Goal: Task Accomplishment & Management: Manage account settings

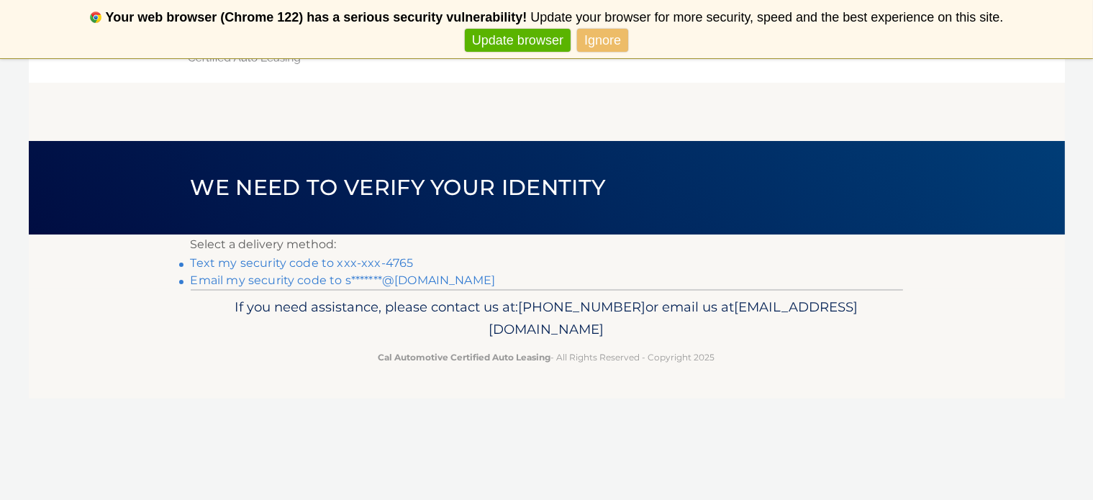
click at [301, 262] on link "Text my security code to xxx-xxx-4765" at bounding box center [302, 263] width 223 height 14
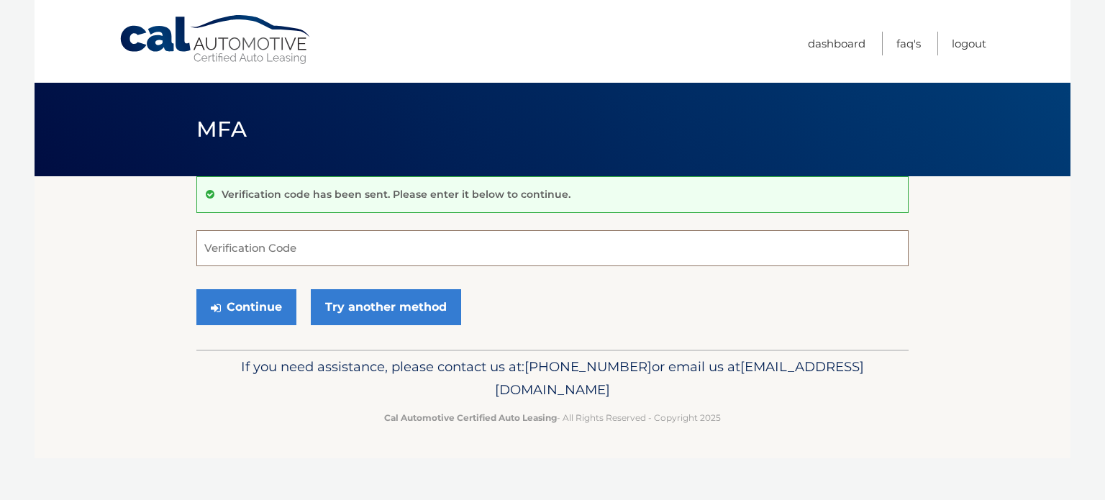
click at [288, 247] on input "Verification Code" at bounding box center [552, 248] width 712 height 36
type input "070190"
click at [196, 289] on button "Continue" at bounding box center [246, 307] width 100 height 36
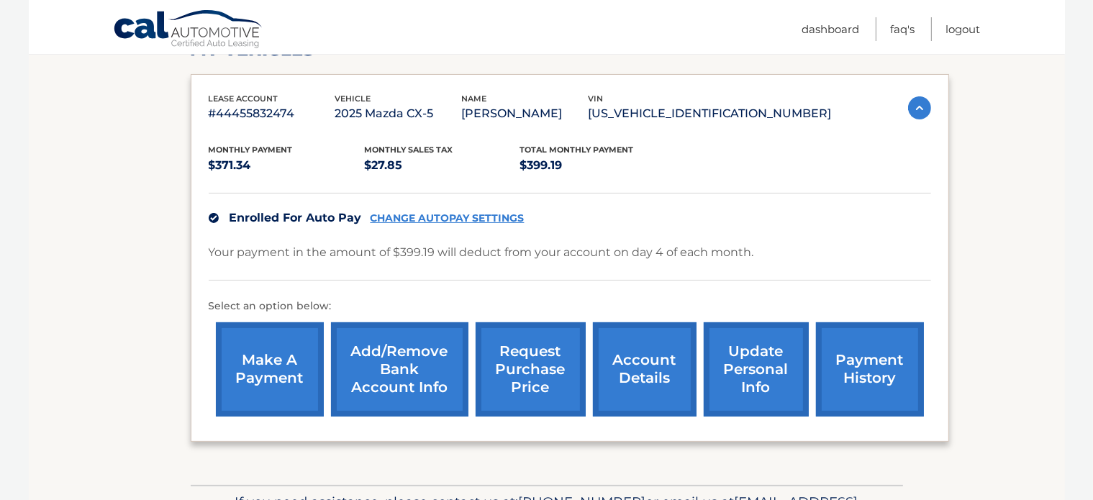
scroll to position [227, 0]
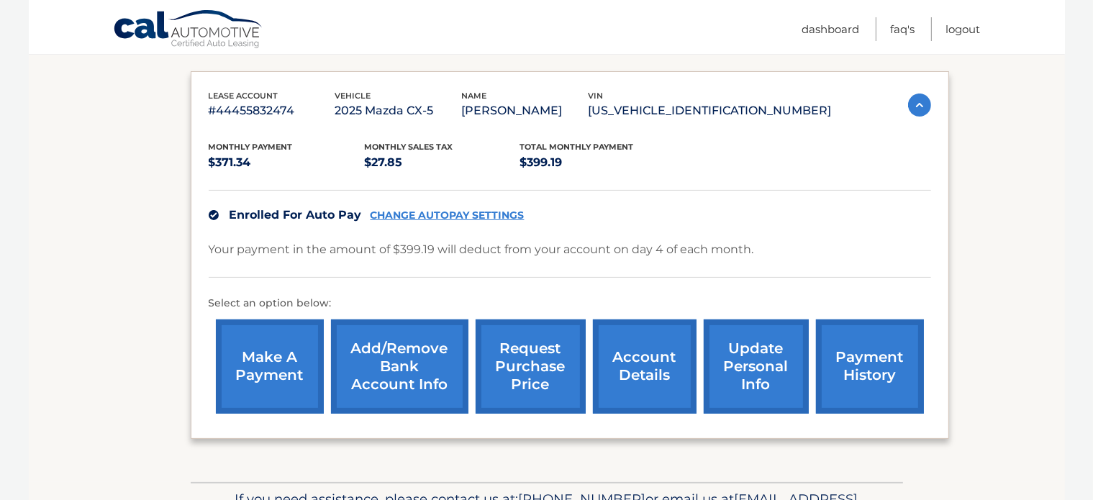
click at [755, 336] on link "update personal info" at bounding box center [756, 366] width 105 height 94
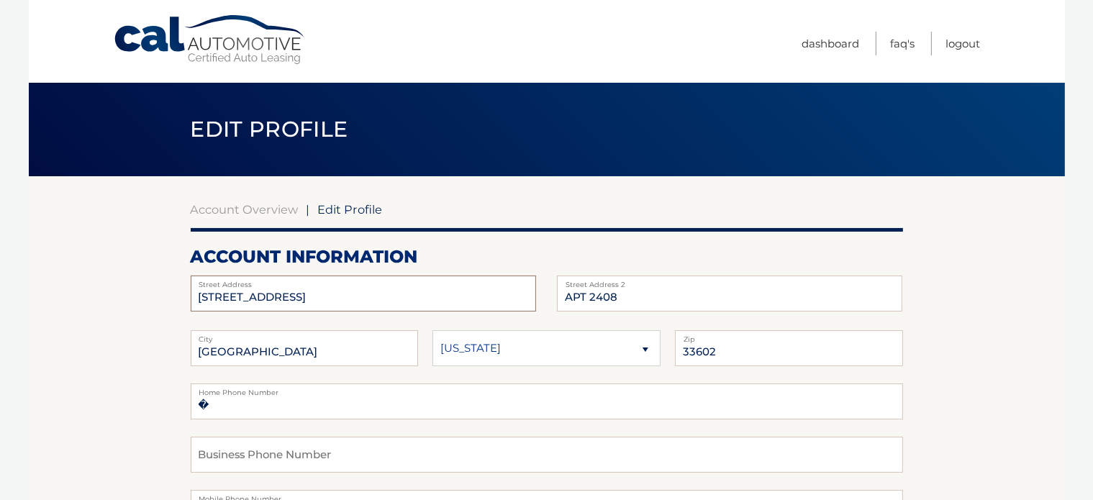
drag, startPoint x: 334, startPoint y: 299, endPoint x: 94, endPoint y: 319, distance: 241.2
type input "900 E Six Forks Road, Unit 467"
type input "Raleigh"
select select "NC"
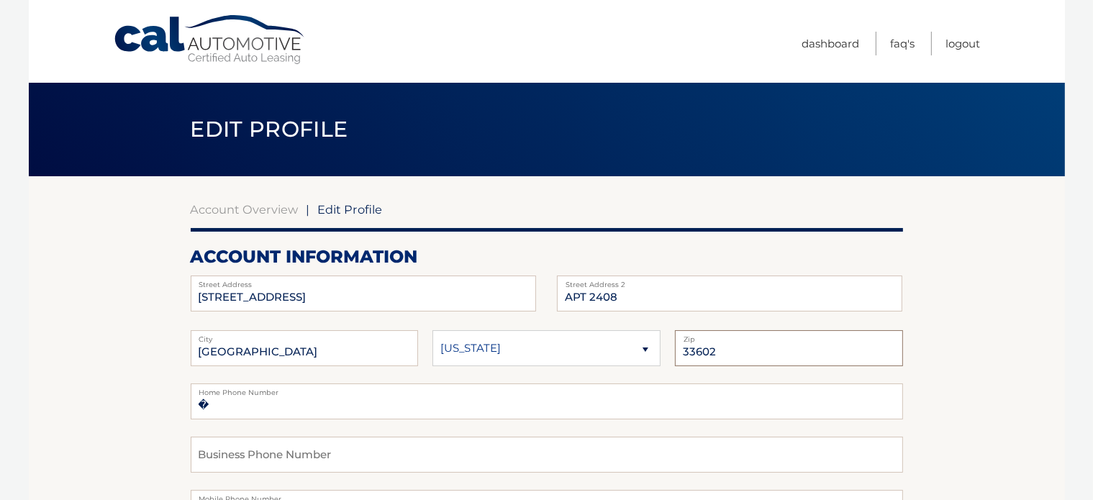
type input "27604"
type input "5025234765"
drag, startPoint x: 625, startPoint y: 302, endPoint x: 534, endPoint y: 299, distance: 90.7
click at [534, 276] on div "900 E Six Forks Road, Unit 467 Street Address APT 2408 Street Address 2" at bounding box center [547, 276] width 712 height 0
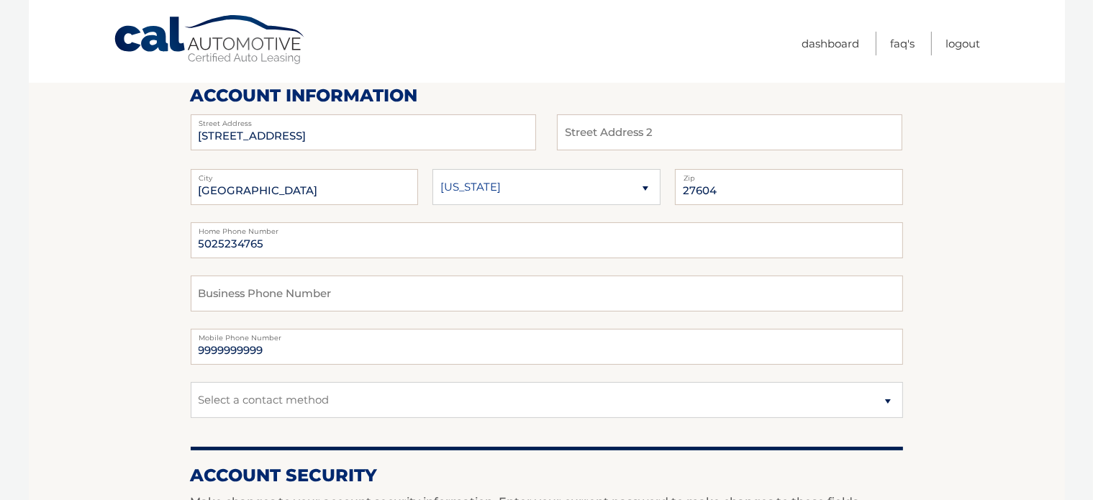
scroll to position [166, 0]
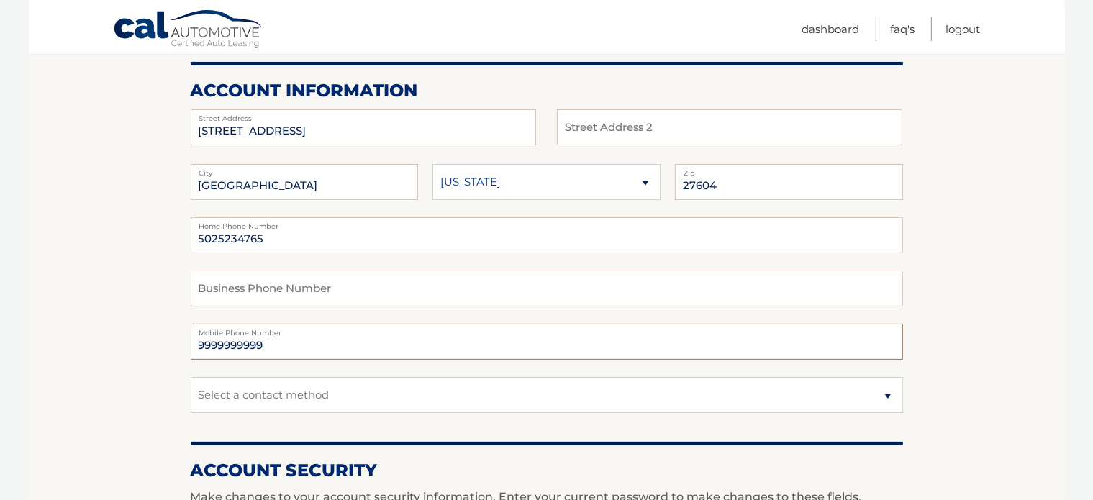
drag, startPoint x: 294, startPoint y: 338, endPoint x: 145, endPoint y: 350, distance: 149.4
type input "5025234765"
click at [282, 395] on select "Select a contact method Mobile Home" at bounding box center [547, 395] width 712 height 36
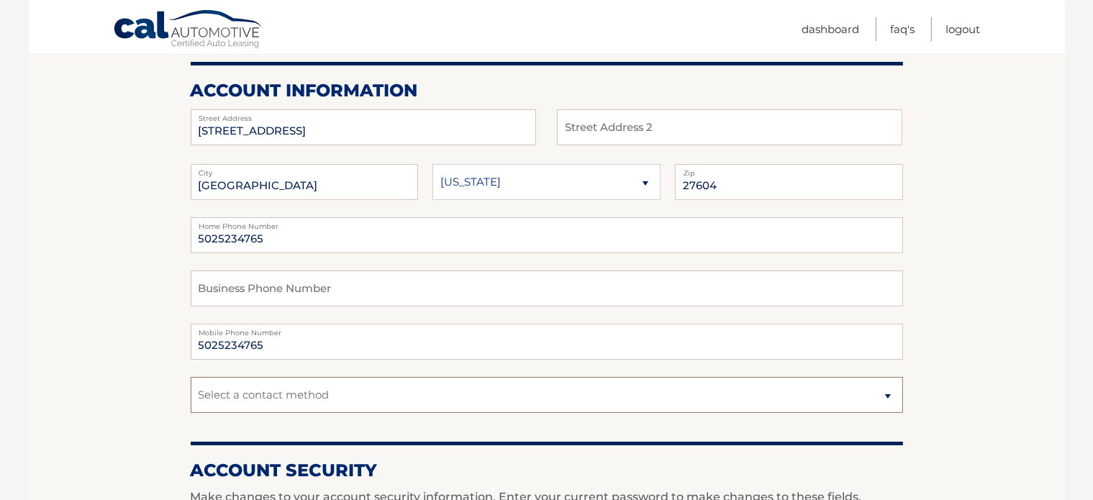
select select "1"
click at [191, 377] on select "Select a contact method Mobile Home" at bounding box center [547, 395] width 712 height 36
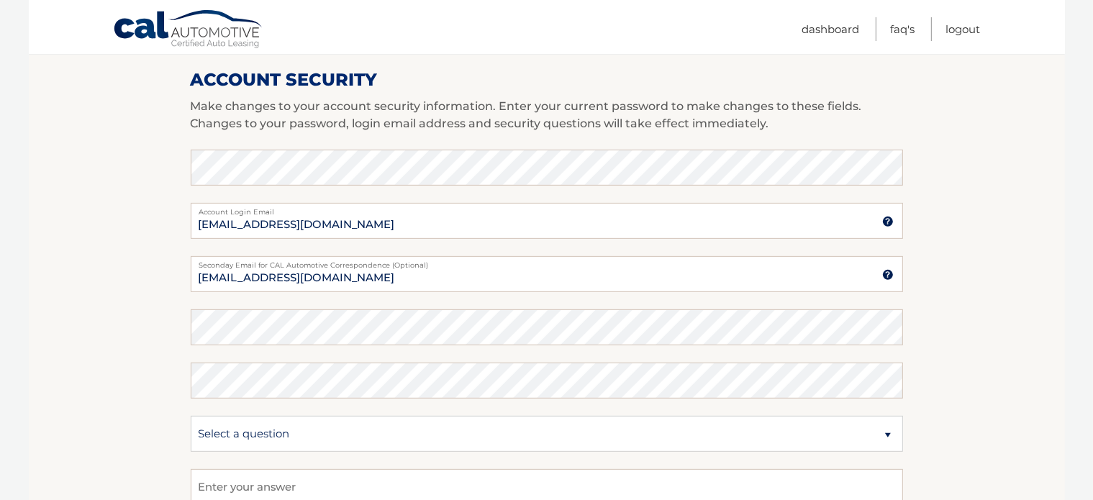
scroll to position [590, 0]
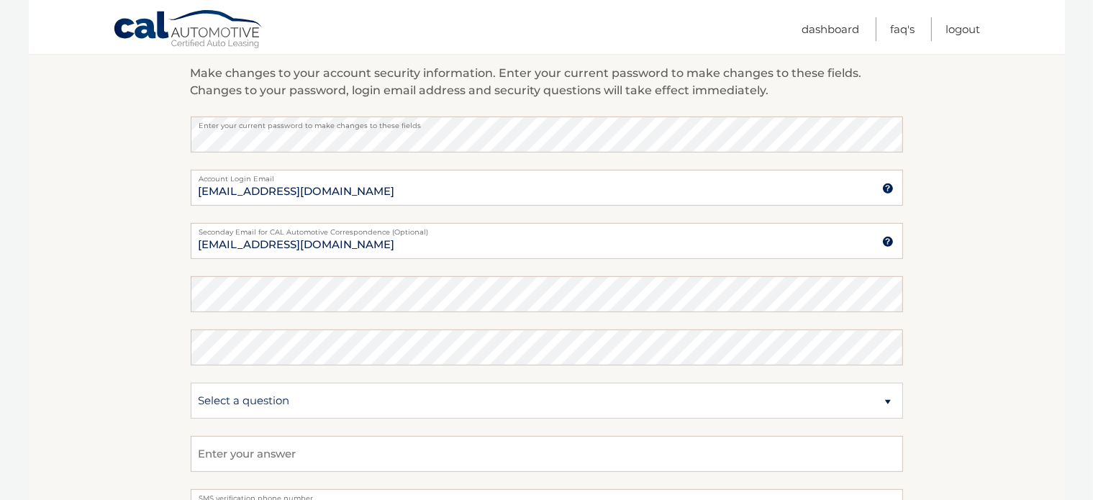
click at [158, 281] on section "Account Overview | Edit Profile account information 900 E Six Forks Road, Unit …" at bounding box center [547, 110] width 1036 height 1048
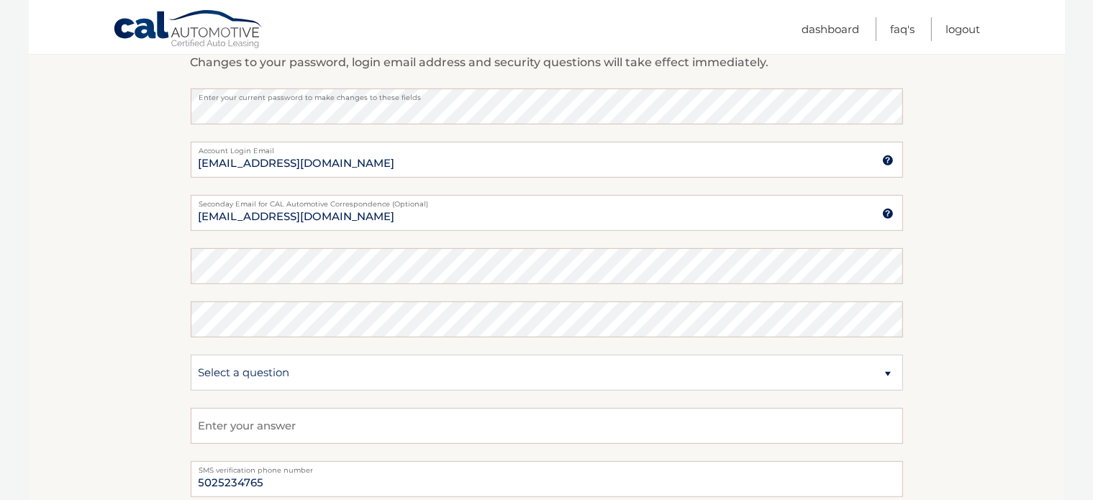
scroll to position [619, 0]
click at [122, 255] on section "Account Overview | Edit Profile account information 900 E Six Forks Road, Unit …" at bounding box center [547, 82] width 1036 height 1048
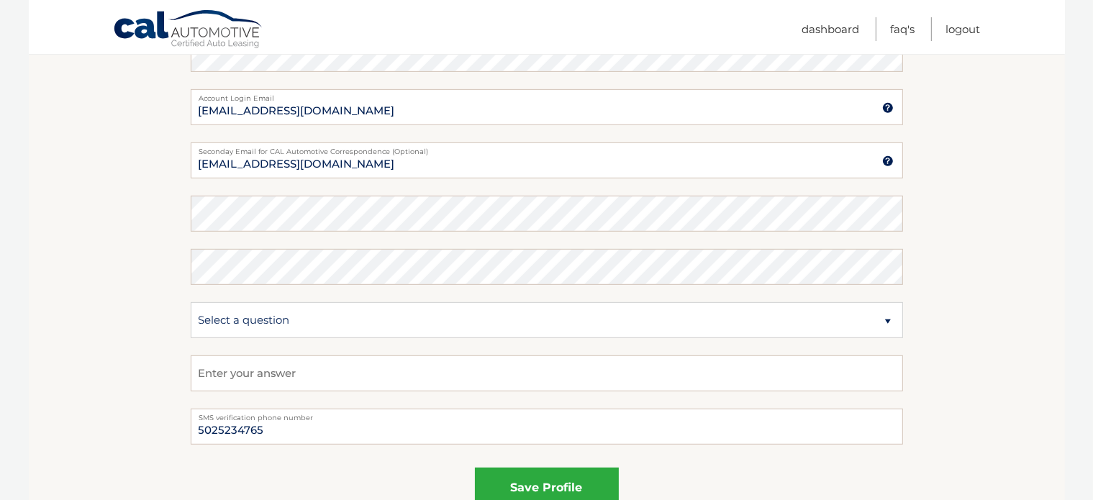
scroll to position [673, 0]
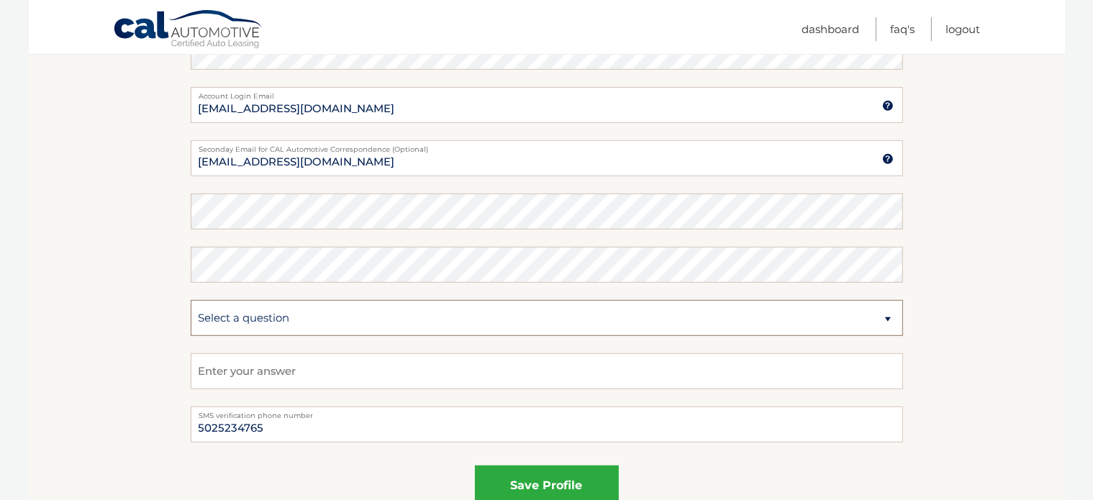
click at [265, 307] on select "Select a question What was the name of your elementary school? What is your mot…" at bounding box center [547, 318] width 712 height 36
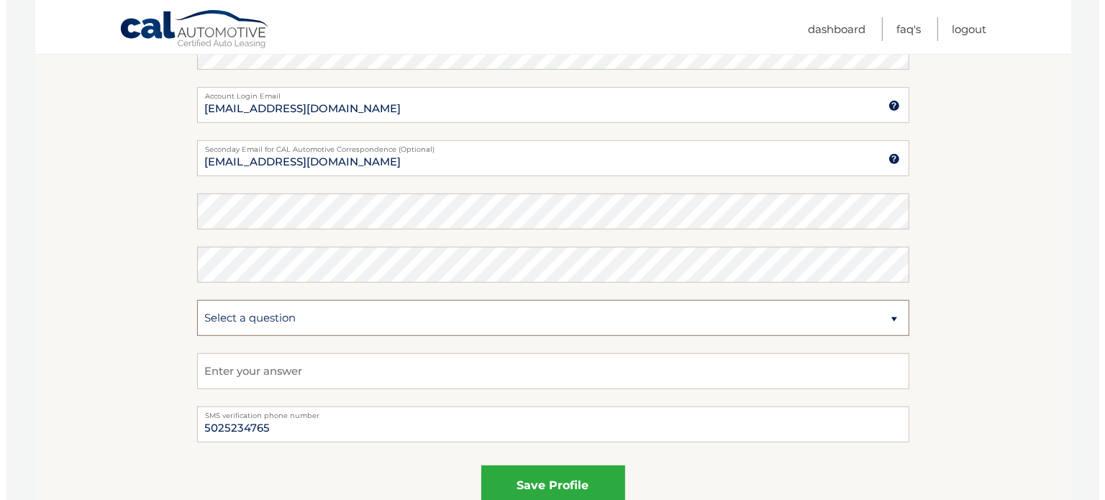
scroll to position [763, 0]
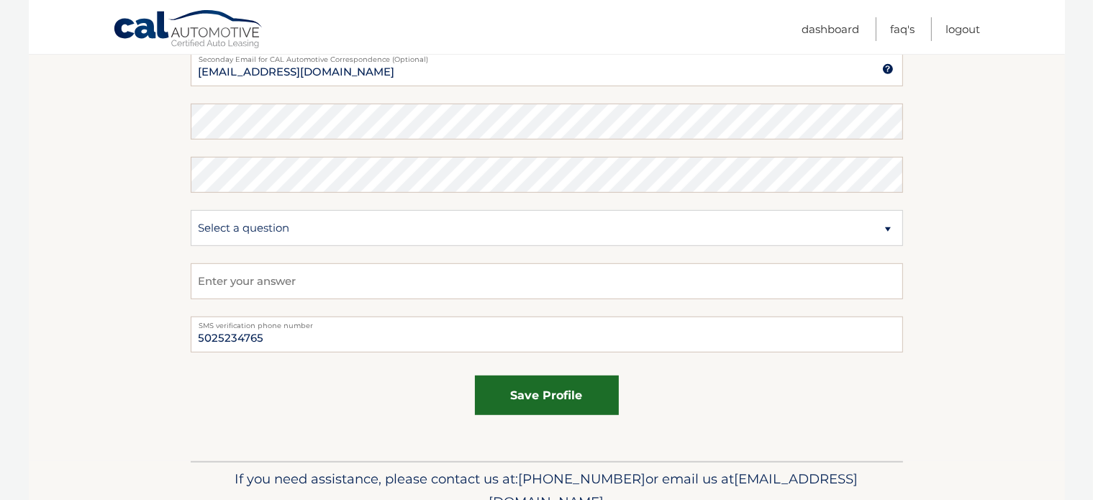
click at [550, 408] on button "save profile" at bounding box center [547, 396] width 144 height 40
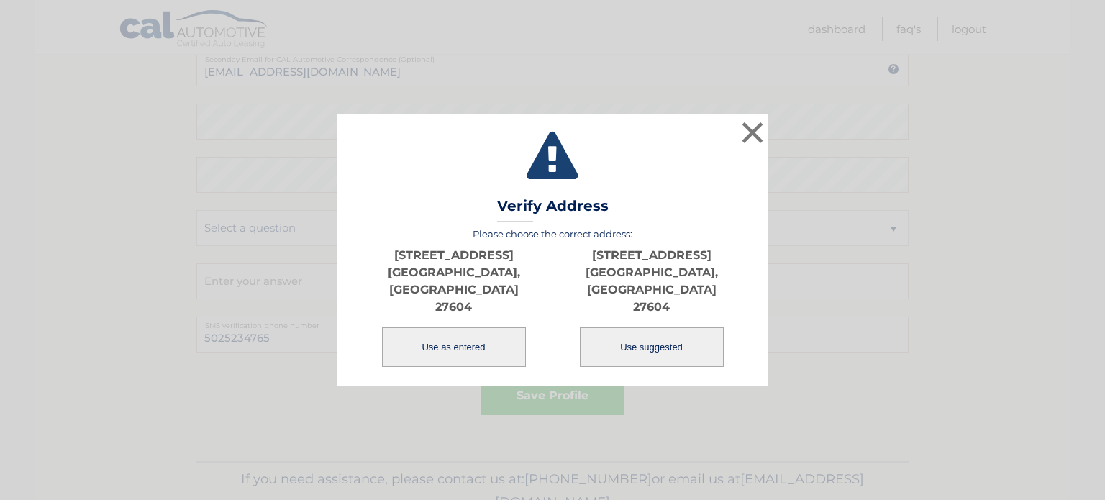
click at [476, 347] on button "Use as entered" at bounding box center [454, 347] width 144 height 40
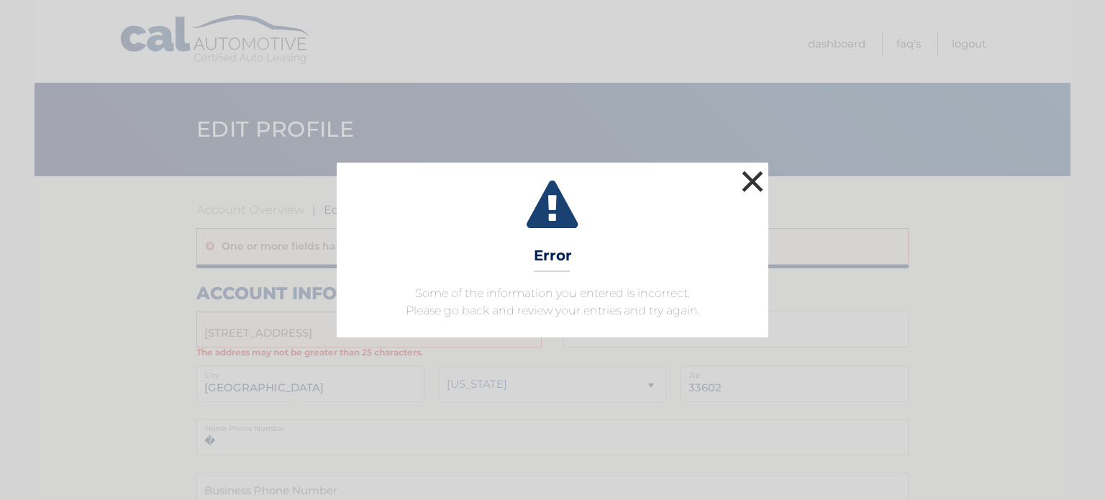
click at [745, 181] on button "×" at bounding box center [752, 181] width 29 height 29
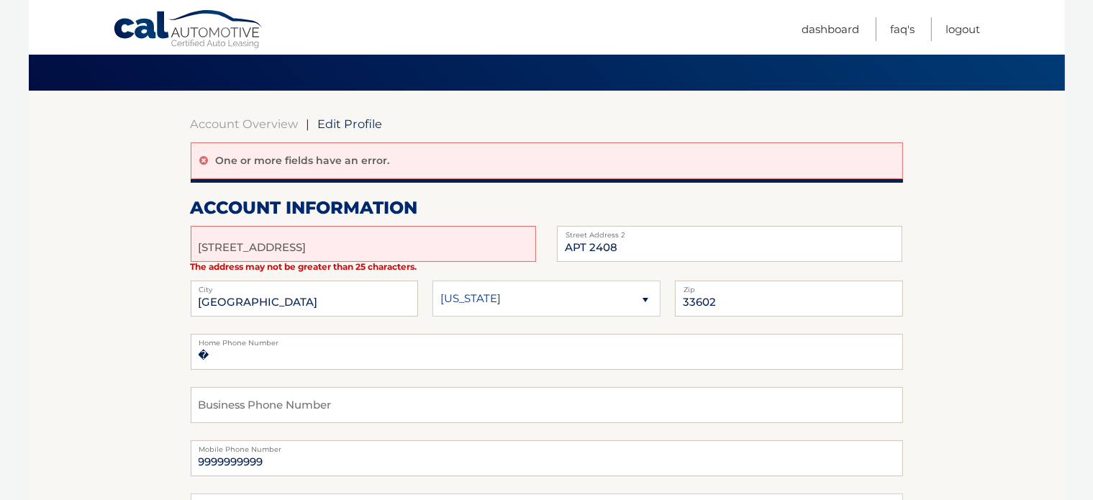
scroll to position [86, 0]
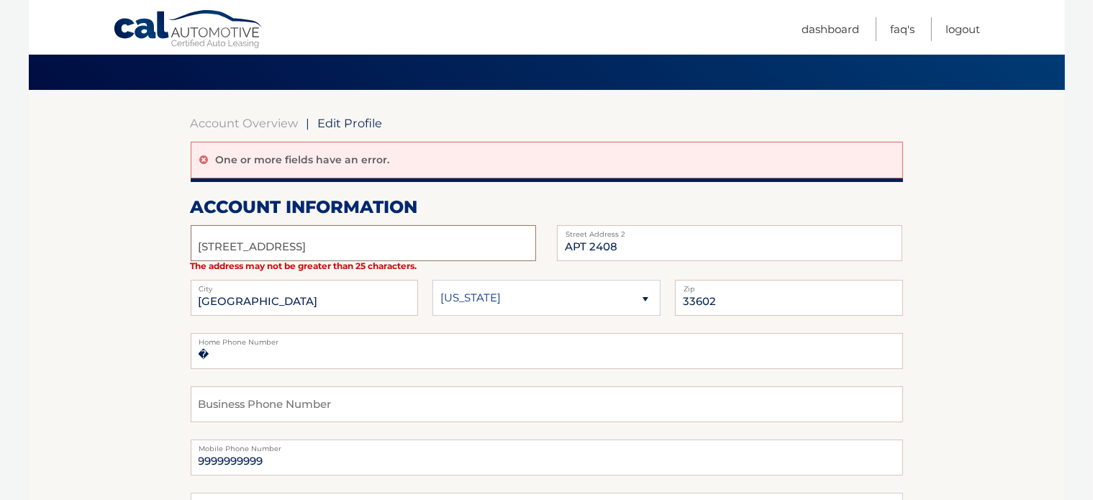
drag, startPoint x: 299, startPoint y: 245, endPoint x: 163, endPoint y: 230, distance: 136.0
type input "900 E Six Forks Road, Unit 467"
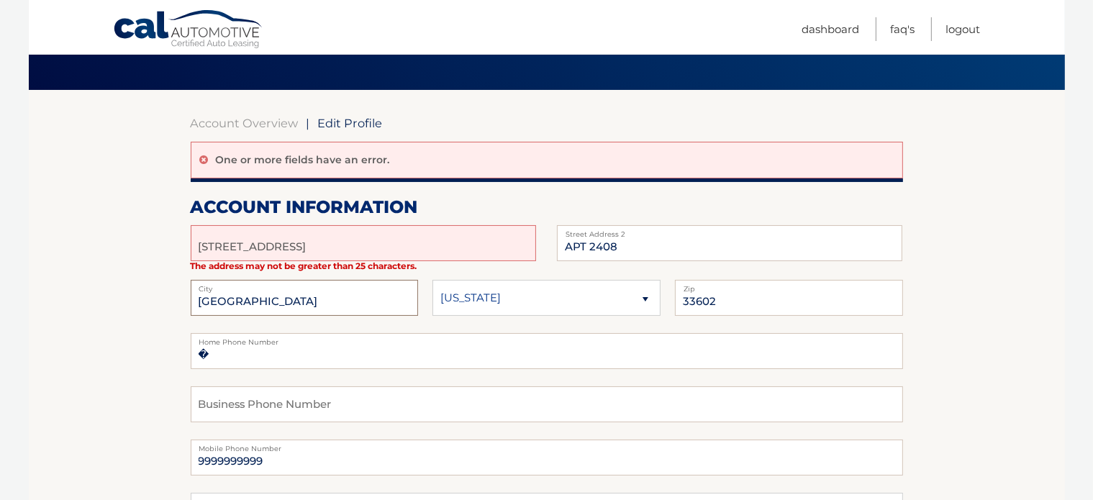
type input "[GEOGRAPHIC_DATA]"
select select "NC"
type input "27604"
type input "5025234765"
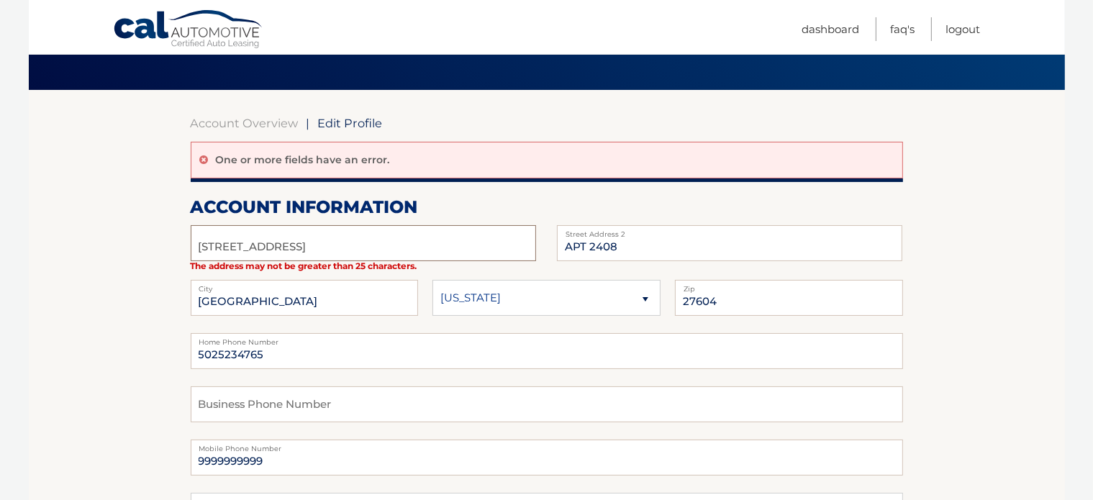
click at [366, 243] on input "900 E Six Forks Road, Unit 467" at bounding box center [363, 243] width 345 height 36
type input "[STREET_ADDRESS]"
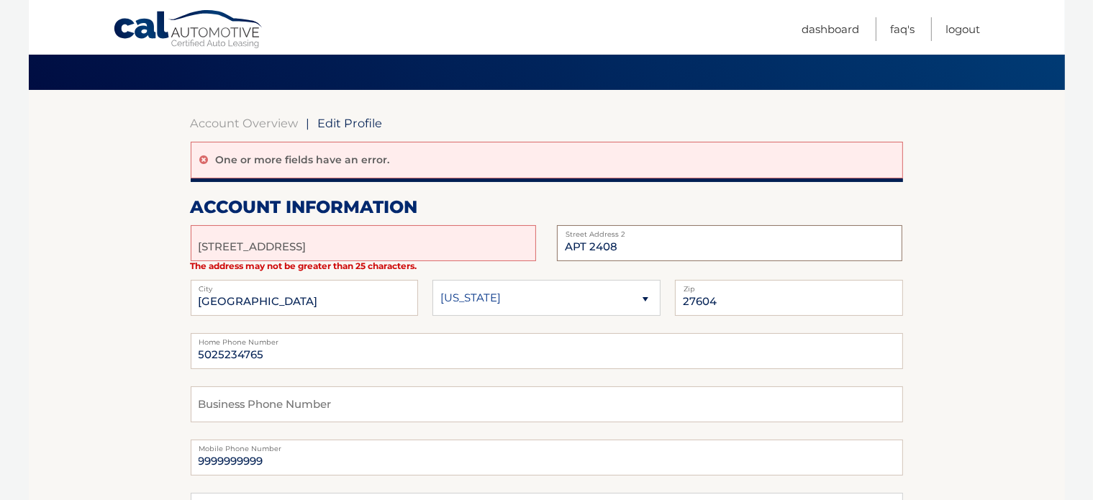
click at [642, 254] on input "APT 2408" at bounding box center [729, 243] width 345 height 36
type input "A"
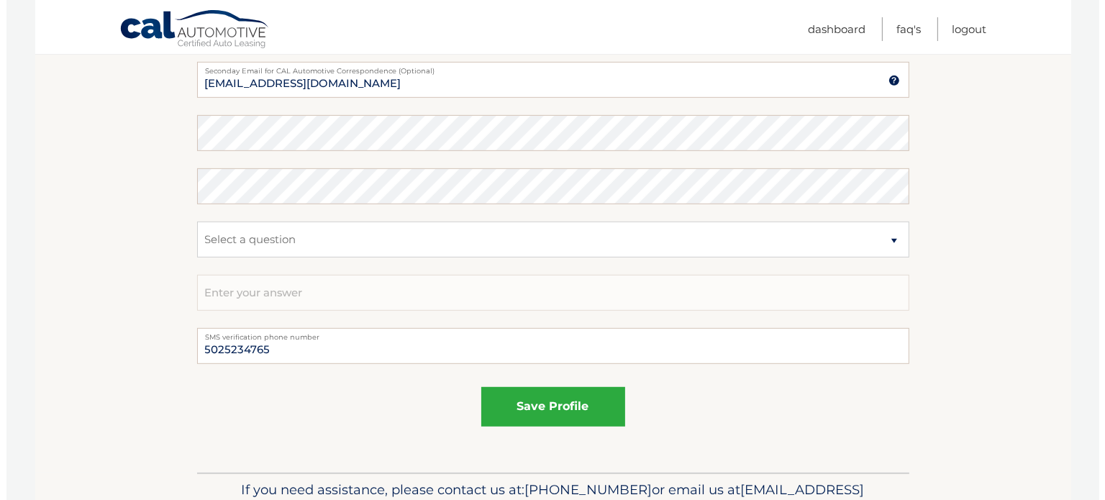
scroll to position [868, 0]
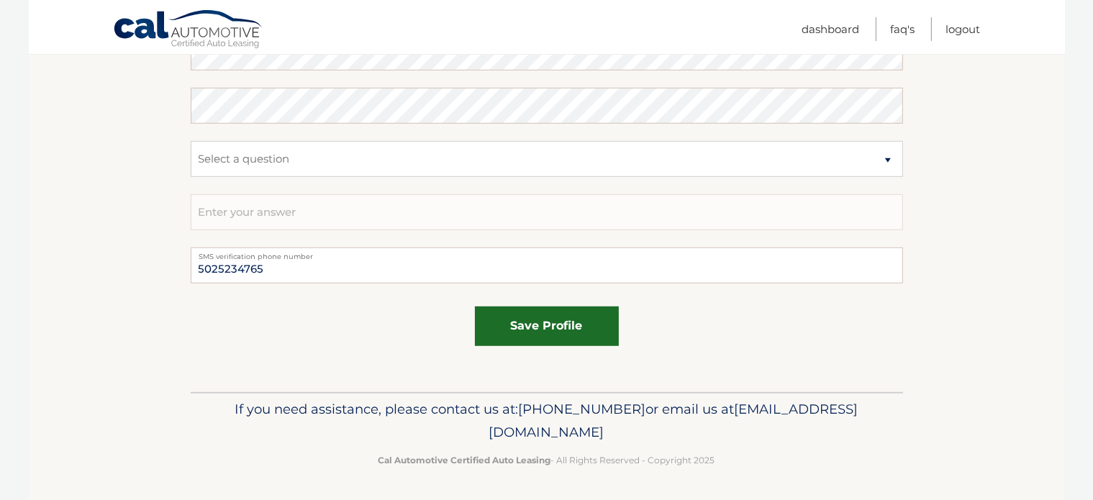
type input "Unit 467"
click at [549, 325] on button "save profile" at bounding box center [547, 327] width 144 height 40
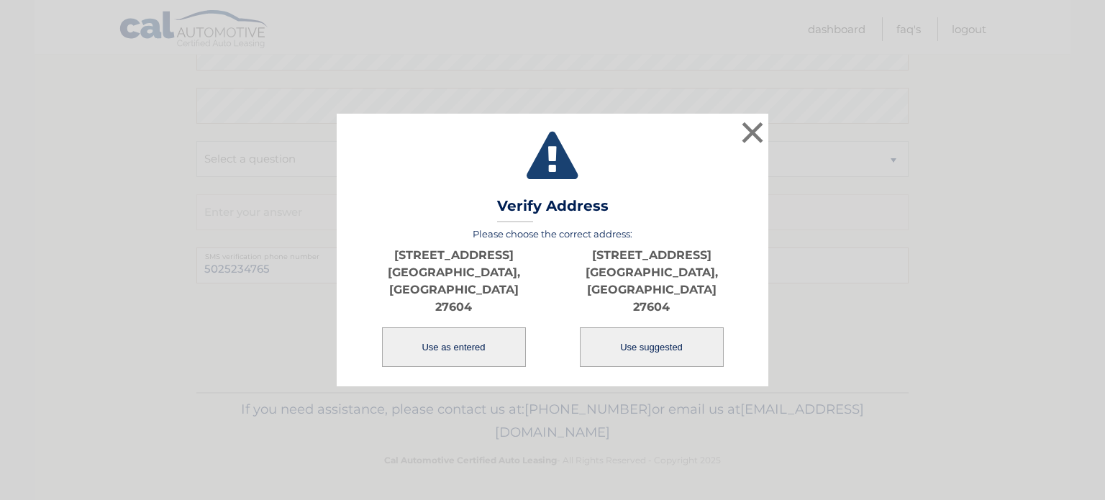
click at [432, 327] on button "Use as entered" at bounding box center [454, 347] width 144 height 40
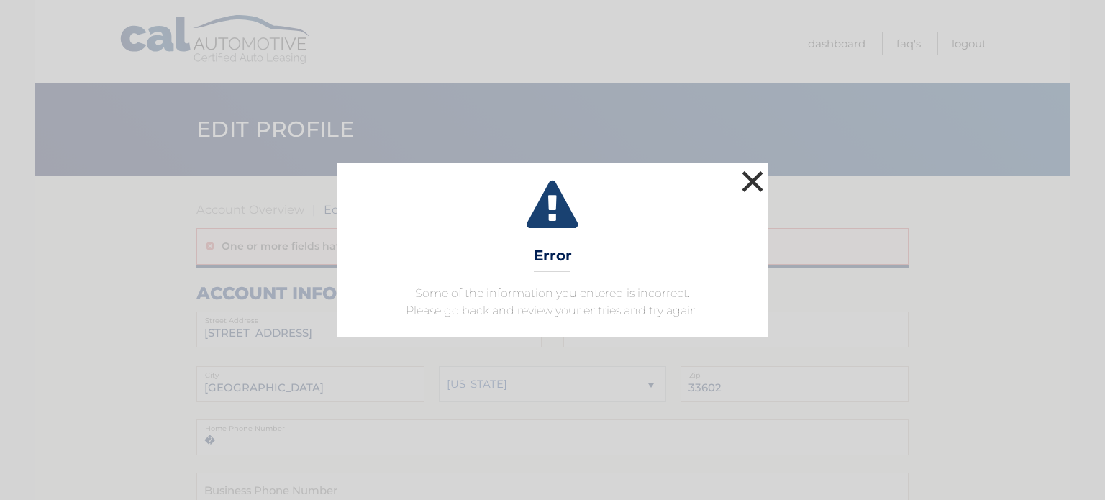
click at [755, 182] on button "×" at bounding box center [752, 181] width 29 height 29
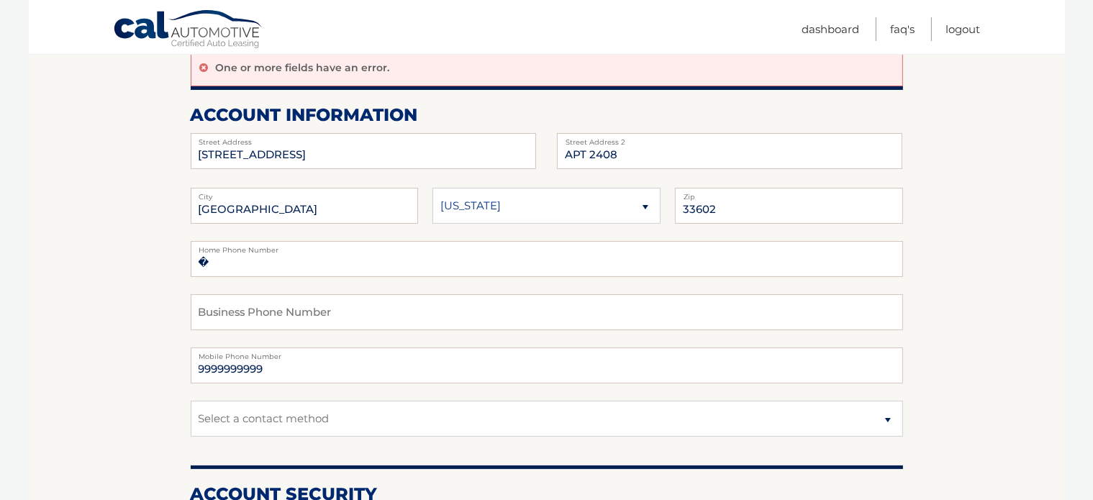
scroll to position [176, 0]
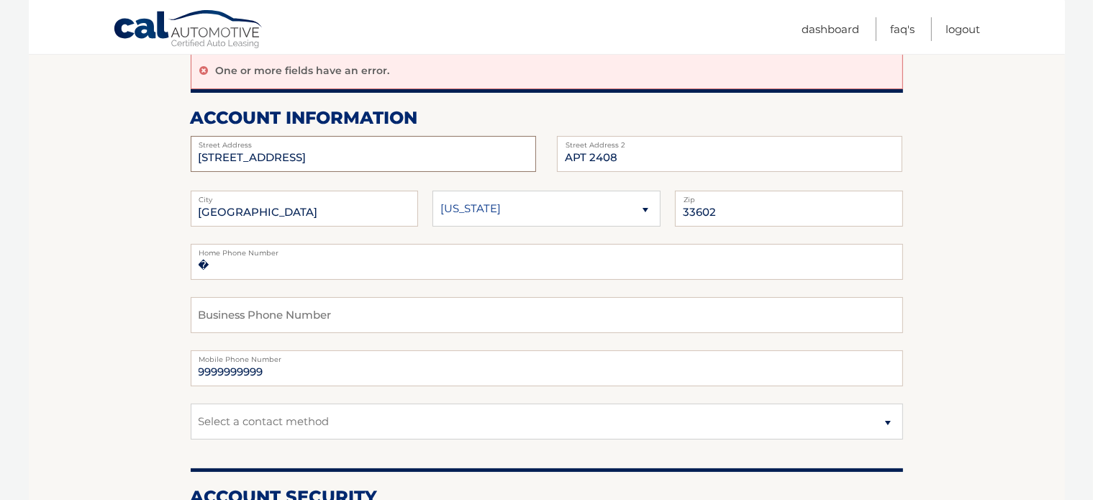
click at [345, 149] on input "109 W FORTUNE ST" at bounding box center [363, 154] width 345 height 36
drag, startPoint x: 334, startPoint y: 155, endPoint x: 97, endPoint y: 174, distance: 237.5
type input "900 E Six Forks Road, Unit 467"
type input "[GEOGRAPHIC_DATA]"
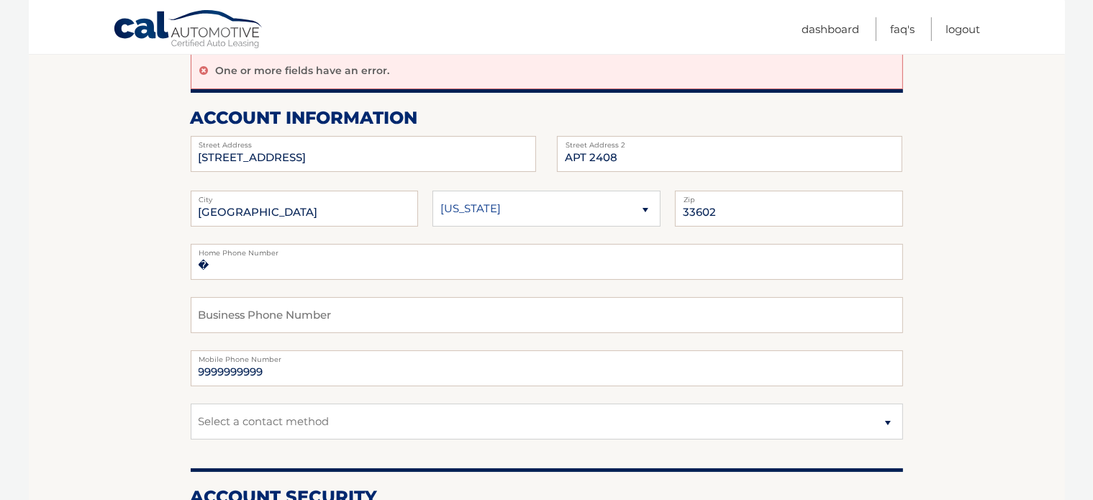
select select "NC"
type input "27604"
type input "5025234765"
click at [370, 160] on input "900 E Six Forks Road, Unit 467" at bounding box center [363, 154] width 345 height 36
type input "[STREET_ADDRESS]"
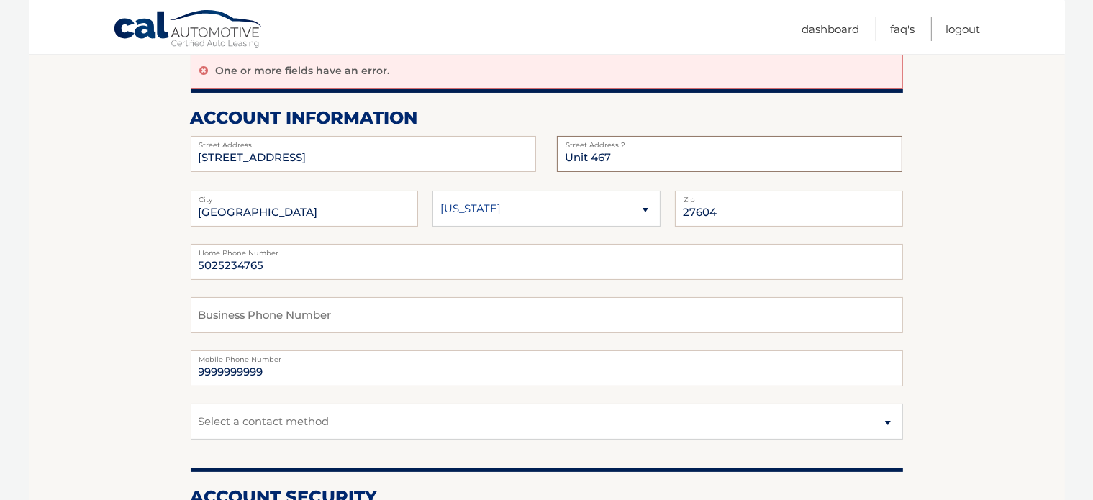
type input "Unit 467"
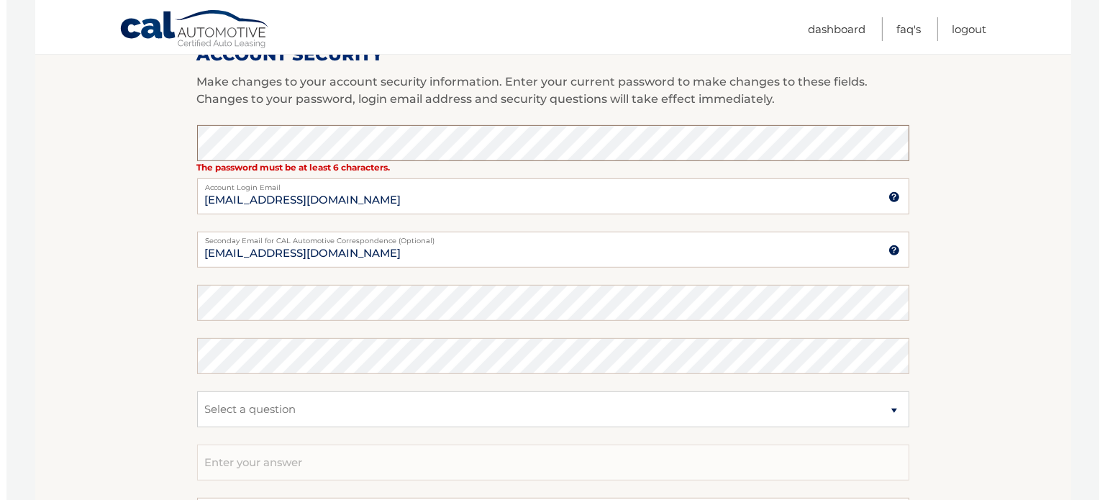
scroll to position [868, 0]
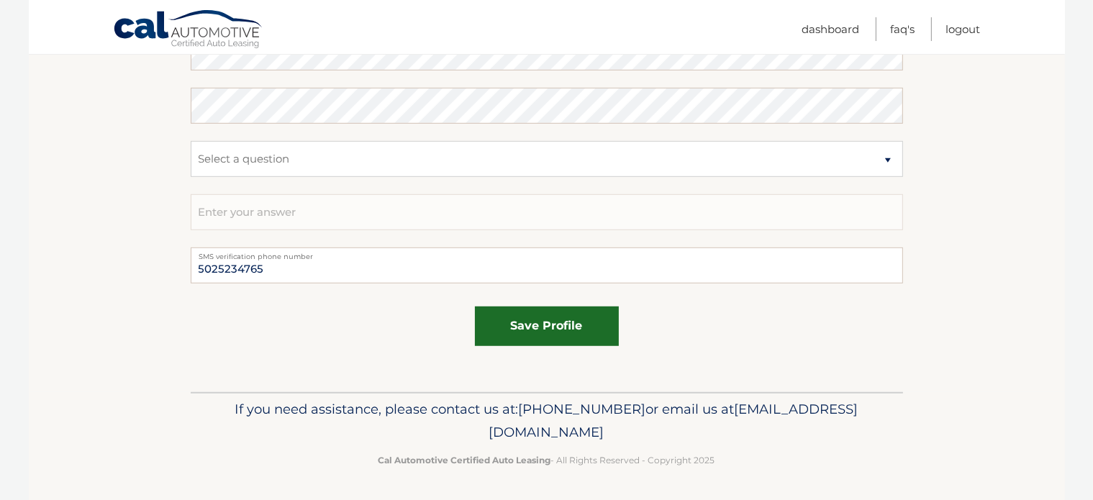
click at [544, 319] on button "save profile" at bounding box center [547, 327] width 144 height 40
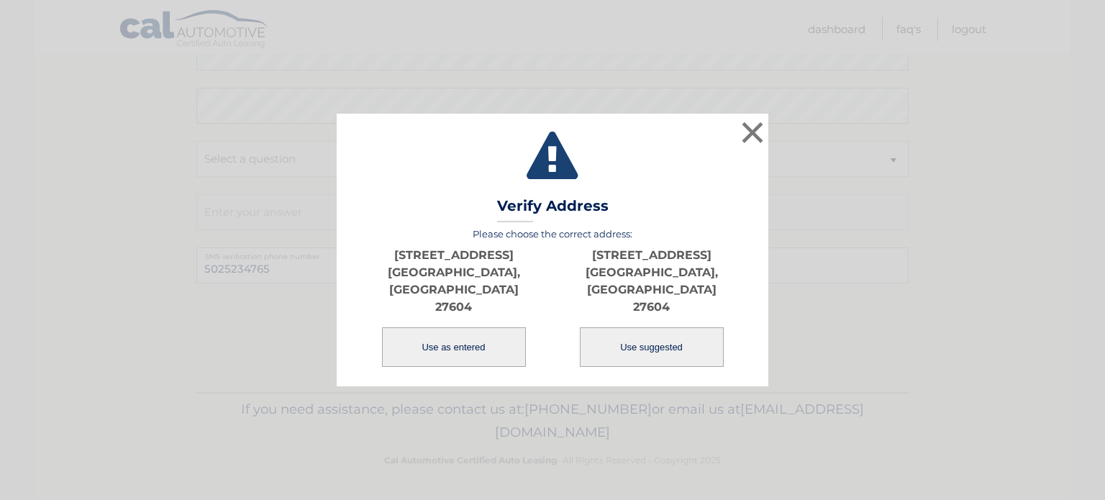
click at [478, 327] on button "Use as entered" at bounding box center [454, 347] width 144 height 40
